Goal: Information Seeking & Learning: Learn about a topic

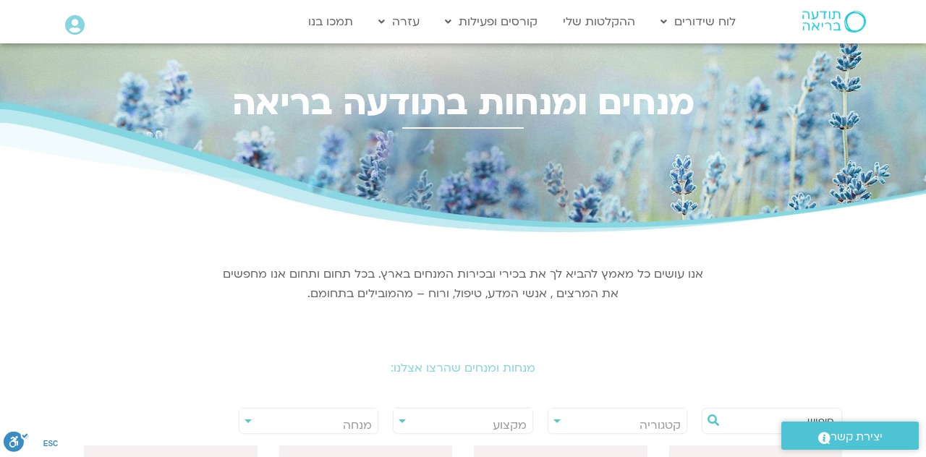
select select "******"
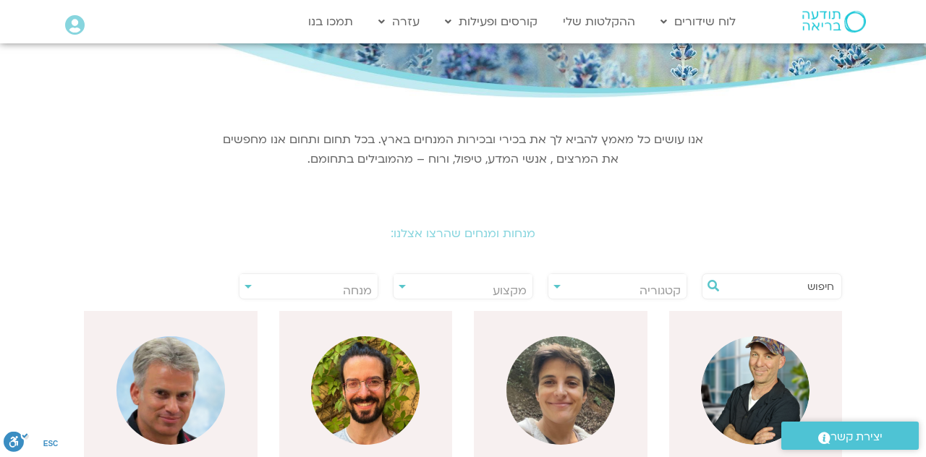
scroll to position [136, 0]
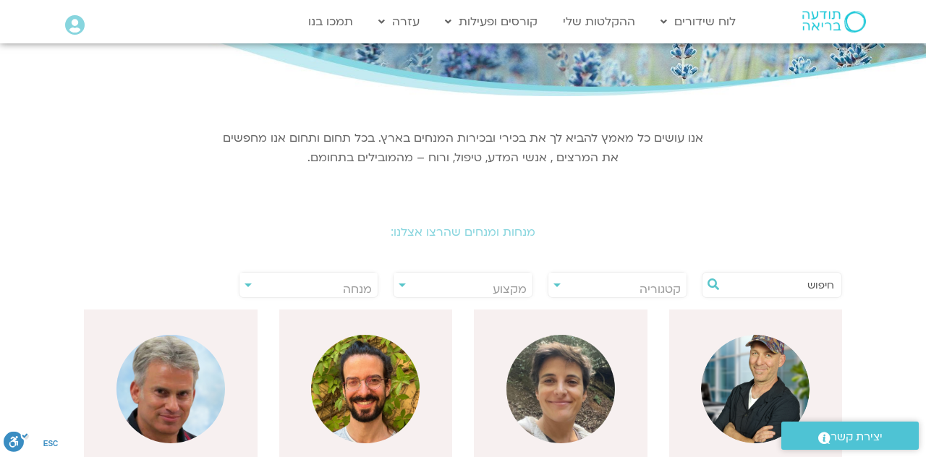
click at [243, 285] on span "מנחה" at bounding box center [309, 289] width 139 height 33
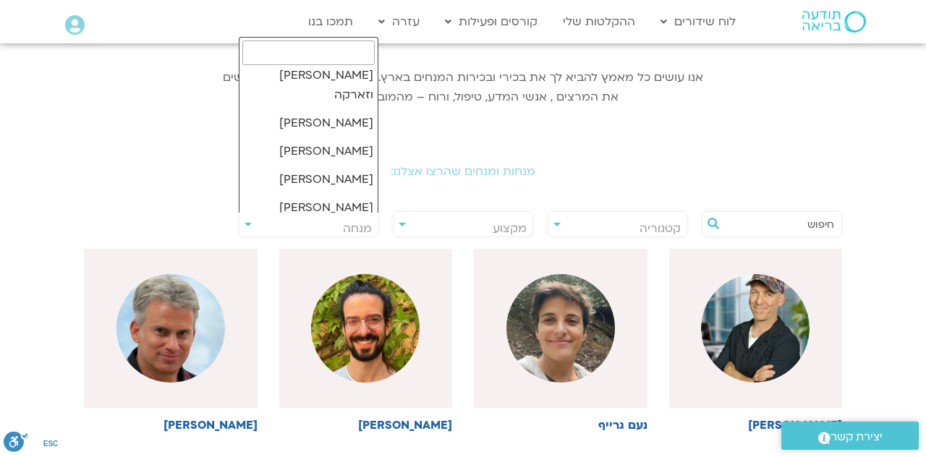
scroll to position [206, 0]
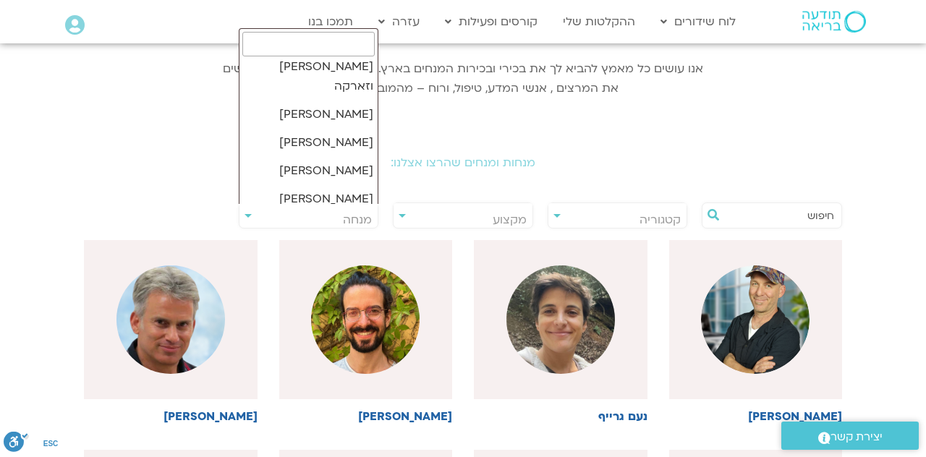
click at [353, 43] on input "search" at bounding box center [308, 44] width 132 height 25
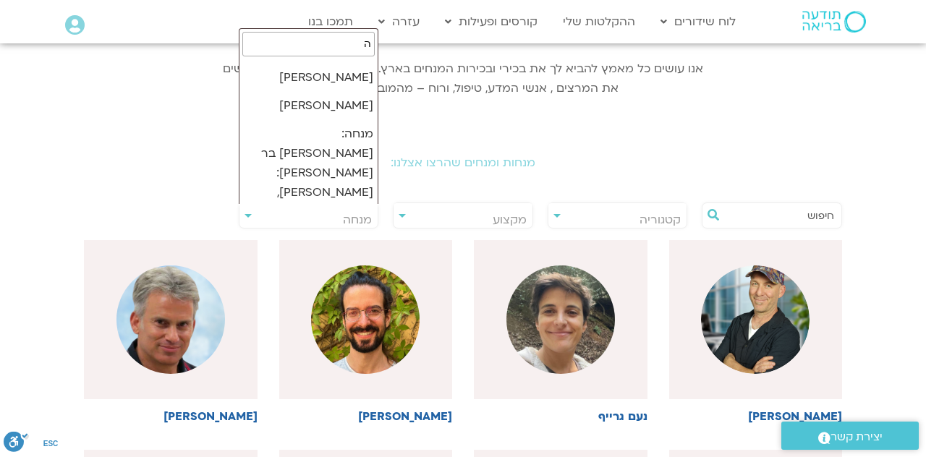
scroll to position [0, 0]
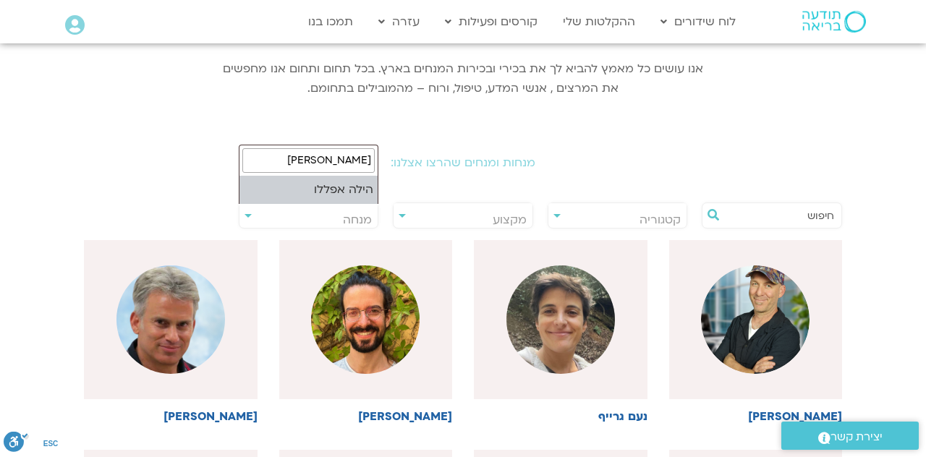
type input "הילה אפללו"
select select "****"
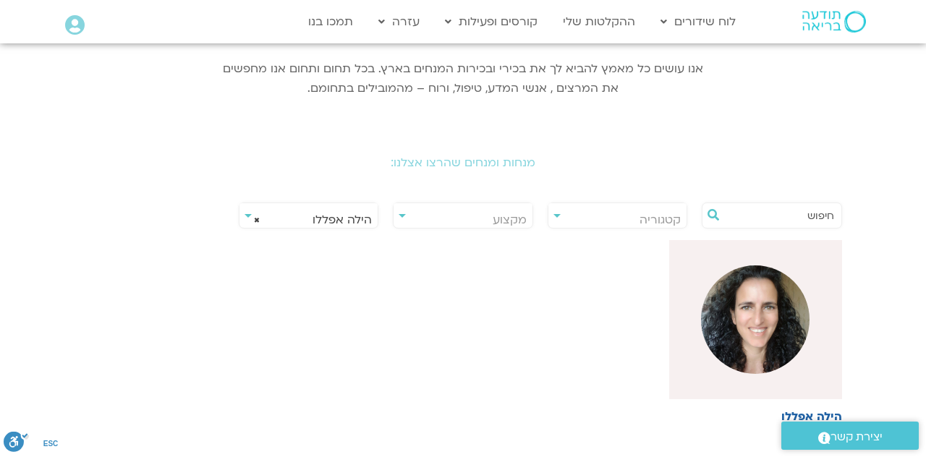
click at [756, 324] on img at bounding box center [755, 320] width 109 height 109
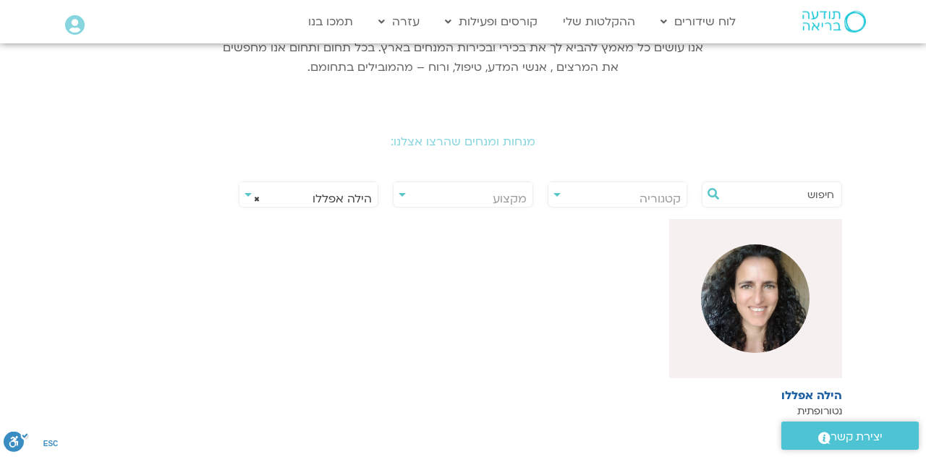
scroll to position [314, 0]
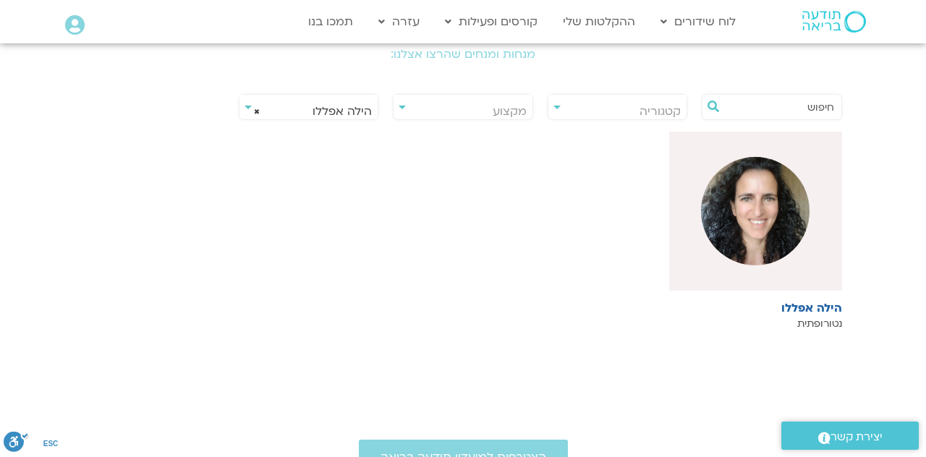
click at [790, 211] on img at bounding box center [755, 211] width 109 height 109
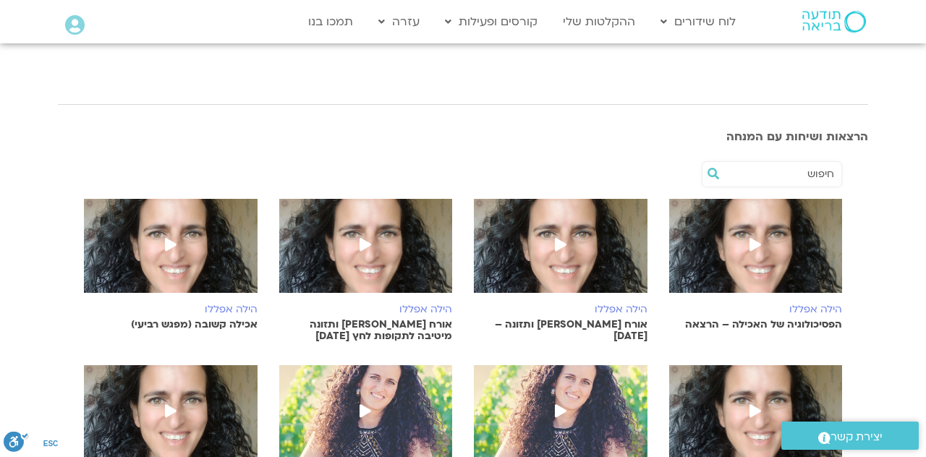
scroll to position [517, 0]
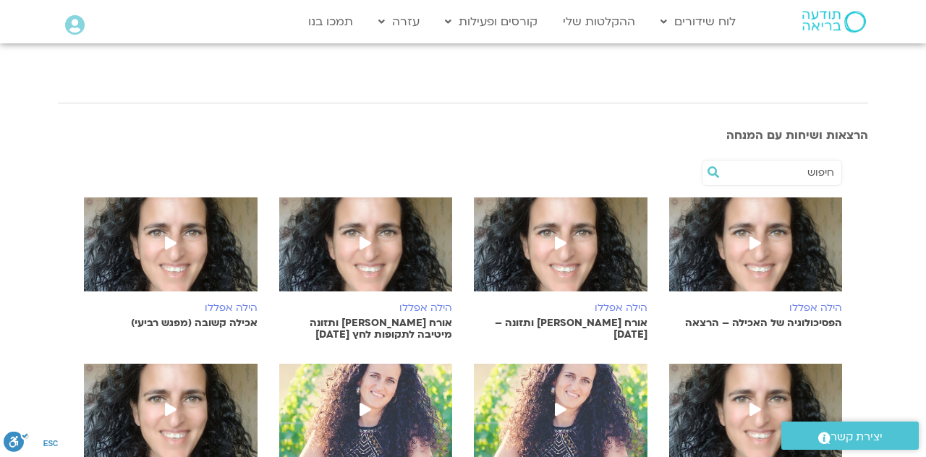
click at [770, 249] on img at bounding box center [756, 252] width 174 height 109
click at [767, 236] on span at bounding box center [756, 245] width 26 height 26
